Goal: Information Seeking & Learning: Learn about a topic

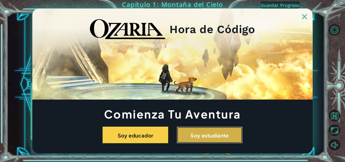
click at [199, 135] on font "Soy estudiante" at bounding box center [210, 135] width 38 height 6
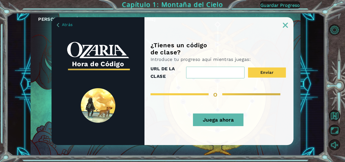
click at [211, 122] on font "Juega ahora" at bounding box center [218, 120] width 31 height 6
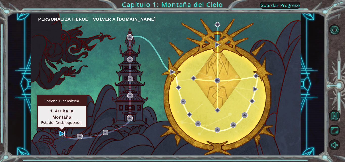
click at [63, 134] on img at bounding box center [62, 134] width 6 height 6
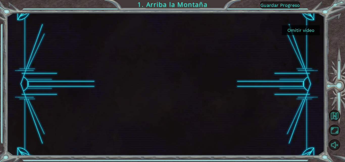
click at [299, 28] on font "Omitir video" at bounding box center [301, 30] width 27 height 5
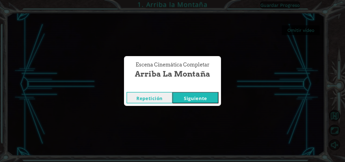
click at [200, 97] on font "Siguiente" at bounding box center [195, 98] width 23 height 6
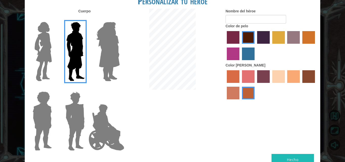
click at [72, 100] on img at bounding box center [75, 120] width 24 height 63
click at [87, 88] on input "Granate héroe" at bounding box center [87, 88] width 0 height 0
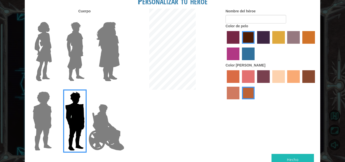
click at [254, 51] on label "color de cabello lachmara" at bounding box center [248, 54] width 13 height 13
click at [240, 62] on input "color de cabello lachmara" at bounding box center [240, 62] width 0 height 0
click at [267, 40] on label "color de pelo morado intenso" at bounding box center [263, 37] width 13 height 13
click at [256, 45] on input "color de pelo morado intenso" at bounding box center [256, 45] width 0 height 0
click at [312, 73] on label "color de piel karma" at bounding box center [309, 76] width 13 height 13
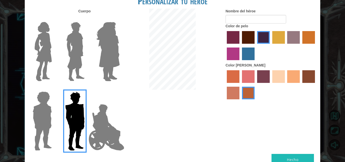
click at [301, 85] on input "color de piel karma" at bounding box center [301, 85] width 0 height 0
click at [252, 89] on label "color de piel de árbol de humo" at bounding box center [248, 93] width 13 height 13
click at [240, 101] on input "color de piel de árbol de humo" at bounding box center [240, 101] width 0 height 0
click at [245, 73] on label "color de piel frily" at bounding box center [248, 76] width 13 height 13
click at [240, 85] on input "color de piel frily" at bounding box center [240, 85] width 0 height 0
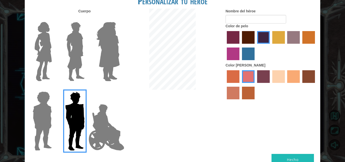
click at [308, 76] on label "color de piel karma" at bounding box center [309, 76] width 13 height 13
click at [301, 85] on input "color de piel karma" at bounding box center [301, 85] width 0 height 0
click at [286, 76] on div at bounding box center [271, 85] width 91 height 33
click at [295, 76] on label "color de piel de tacao" at bounding box center [293, 76] width 13 height 13
click at [286, 85] on input "color de piel de tacao" at bounding box center [286, 85] width 0 height 0
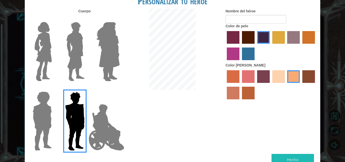
click at [310, 71] on label "color de piel karma" at bounding box center [309, 76] width 13 height 13
click at [301, 85] on input "color de piel karma" at bounding box center [301, 85] width 0 height 0
click at [236, 78] on label "color de piel de sorbus" at bounding box center [233, 76] width 13 height 13
click at [225, 85] on input "color de piel de sorbus" at bounding box center [225, 85] width 0 height 0
click at [246, 52] on label "color de cabello lachmara" at bounding box center [248, 54] width 13 height 13
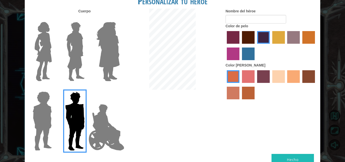
click at [240, 62] on input "color de cabello lachmara" at bounding box center [240, 62] width 0 height 0
click at [282, 34] on label "color de pelo del tulipán" at bounding box center [278, 37] width 13 height 13
click at [271, 45] on input "color de pelo del tulipán" at bounding box center [271, 45] width 0 height 0
click at [303, 39] on label "color de cabello gota dorada" at bounding box center [309, 37] width 13 height 13
click at [301, 45] on input "color de cabello gota dorada" at bounding box center [301, 45] width 0 height 0
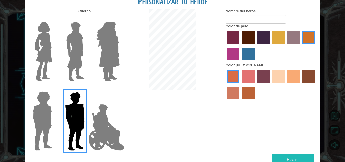
click at [257, 34] on label "color de pelo morado intenso" at bounding box center [263, 37] width 13 height 13
click at [256, 45] on input "color de pelo morado intenso" at bounding box center [256, 45] width 0 height 0
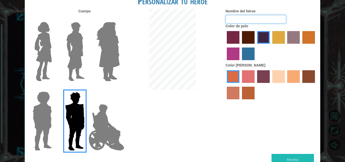
click at [253, 17] on input "Nombre del héroe" at bounding box center [256, 19] width 61 height 9
type input "s,i,c."
click at [298, 155] on button "Hecho" at bounding box center [293, 159] width 42 height 11
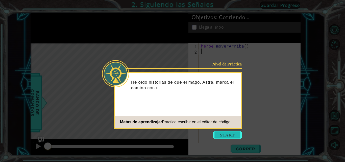
click at [231, 139] on button "Comenzar" at bounding box center [227, 135] width 29 height 8
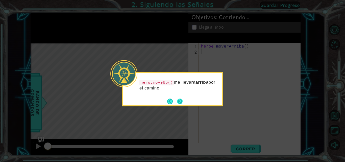
click at [176, 100] on button "Atrás" at bounding box center [172, 102] width 10 height 6
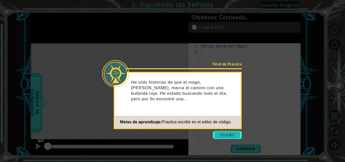
click at [227, 136] on button "Comenzar" at bounding box center [227, 135] width 29 height 8
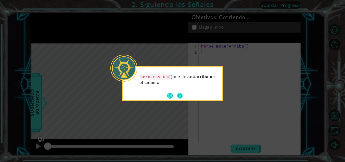
click at [181, 96] on button "Próximo" at bounding box center [180, 96] width 6 height 6
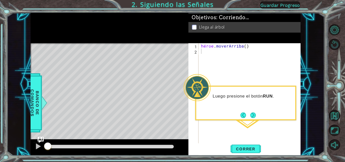
drag, startPoint x: 0, startPoint y: 109, endPoint x: 0, endPoint y: 131, distance: 22.0
click at [0, 131] on div "1 [DEMOGRAPHIC_DATA] XXXXXXXXXXXXXXXXXXXXXXXXXXXXXXXXXXXXXXXXXXXXXXXXXXXXXXXXXX…" at bounding box center [172, 81] width 345 height 162
